Goal: Information Seeking & Learning: Learn about a topic

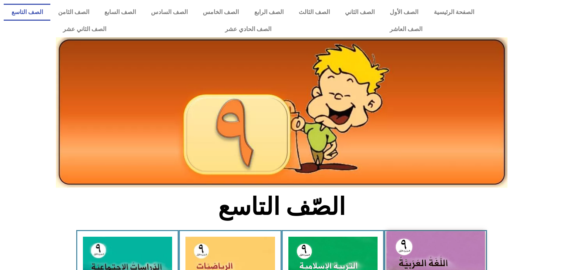
scroll to position [113, 0]
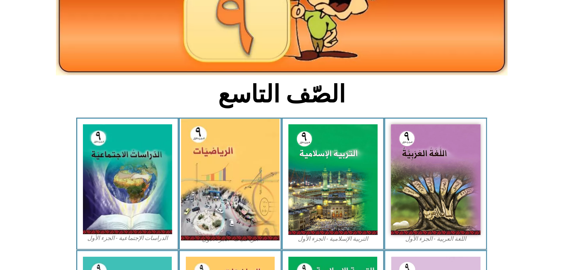
click at [263, 150] on img at bounding box center [230, 180] width 99 height 122
